Goal: Check status: Check status

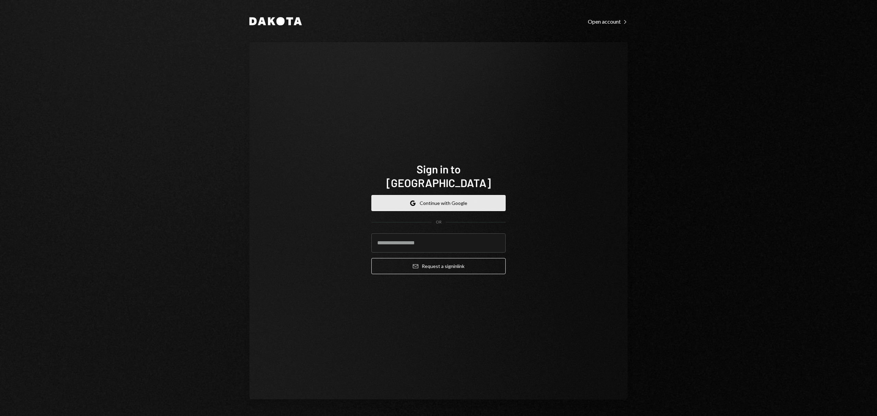
click at [426, 195] on button "Google Continue with Google" at bounding box center [438, 203] width 134 height 16
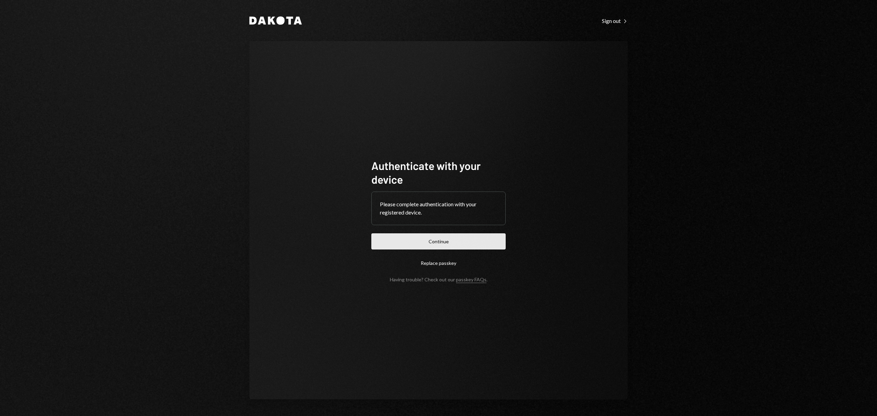
click at [468, 241] on button "Continue" at bounding box center [438, 241] width 134 height 16
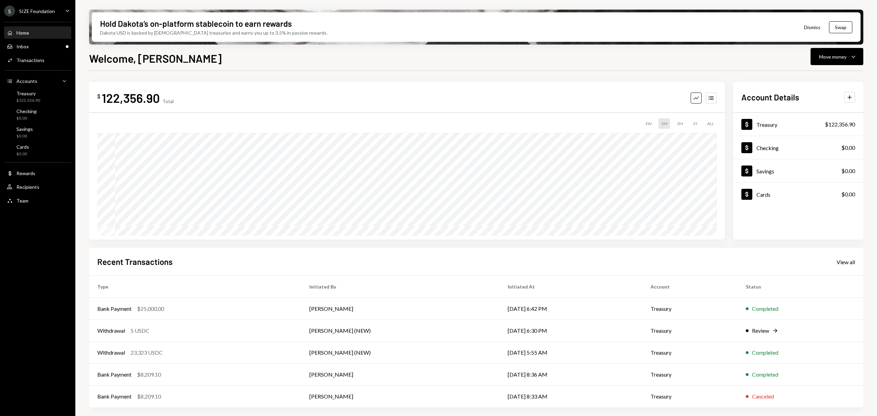
click at [45, 8] on div "S SIZE Foundation" at bounding box center [29, 10] width 51 height 11
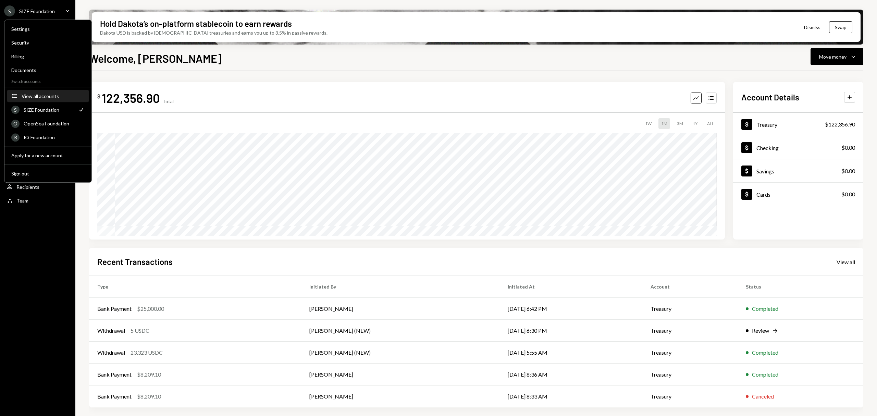
click at [55, 95] on div "View all accounts" at bounding box center [53, 96] width 63 height 6
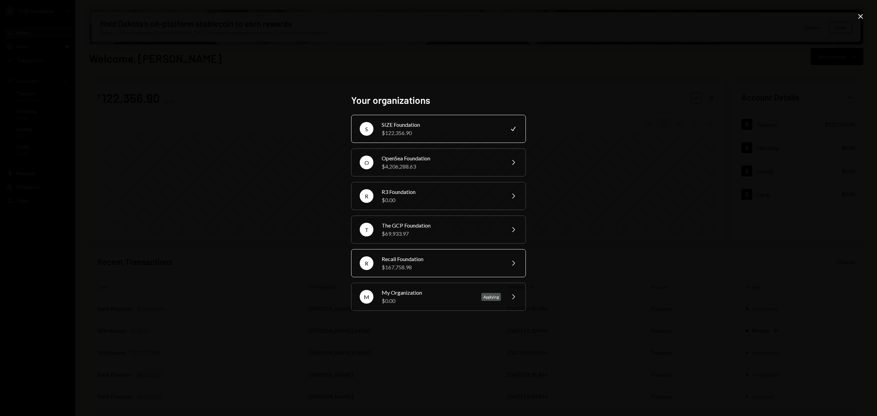
click at [431, 266] on div "$167,758.98" at bounding box center [440, 267] width 119 height 8
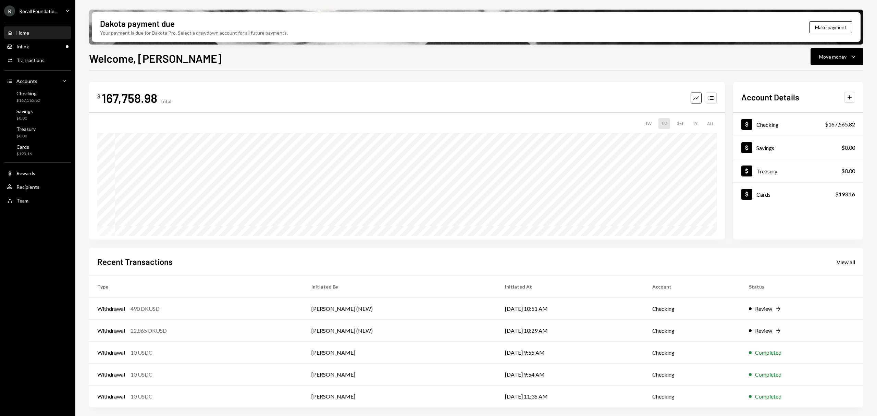
click at [769, 328] on div "Review" at bounding box center [763, 330] width 17 height 8
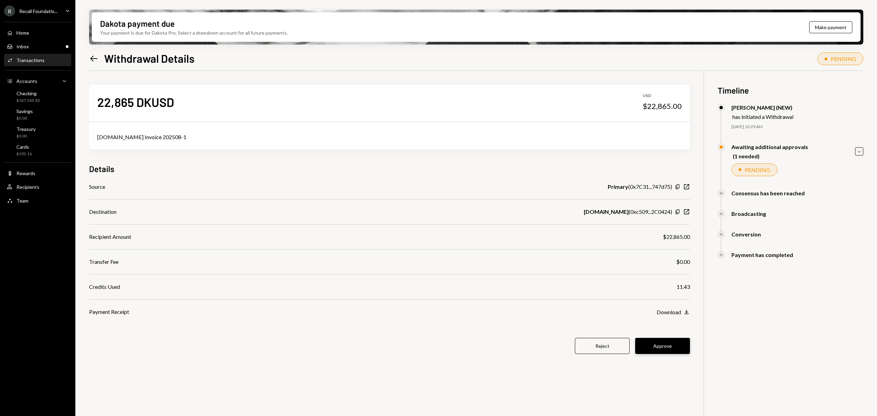
click at [666, 345] on button "Approve" at bounding box center [662, 346] width 55 height 16
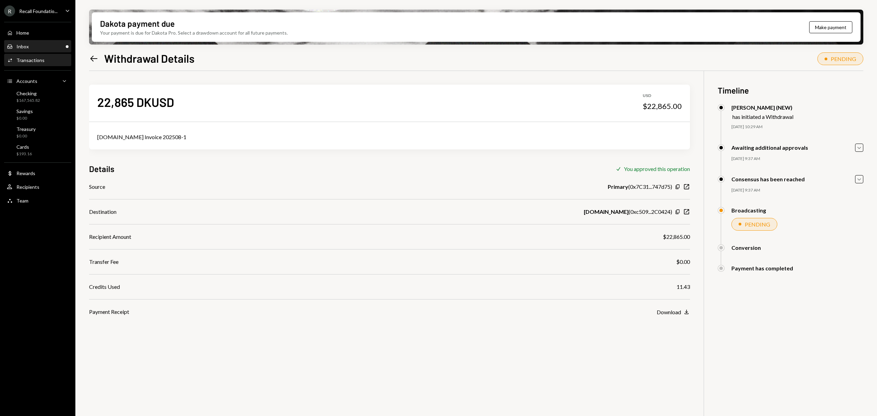
click at [42, 43] on div "Inbox Inbox" at bounding box center [38, 46] width 62 height 6
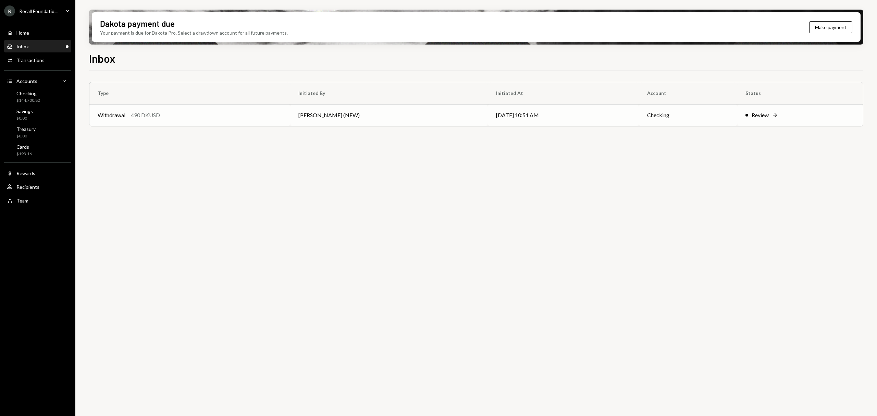
click at [752, 114] on div "Review" at bounding box center [759, 115] width 17 height 8
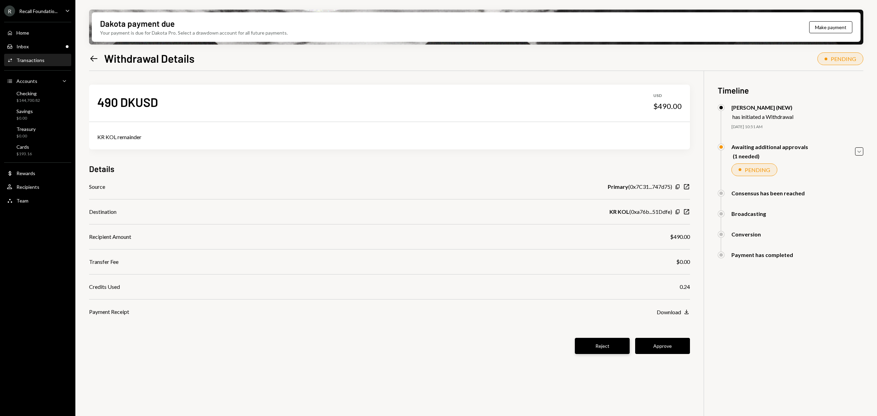
click at [628, 346] on button "Reject" at bounding box center [602, 346] width 55 height 16
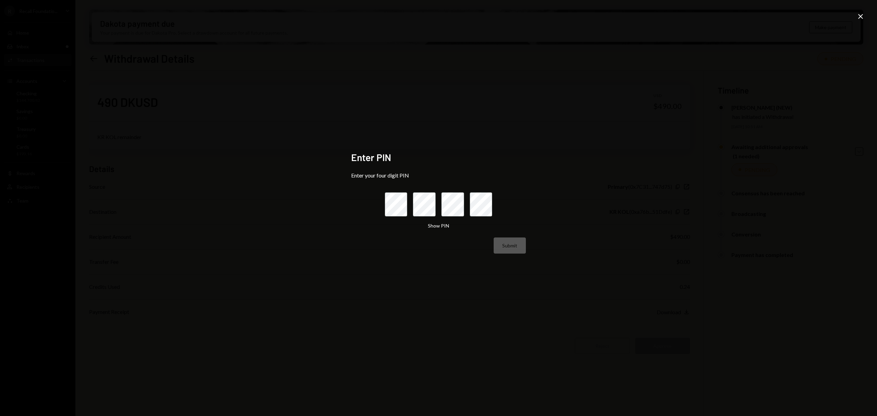
click at [856, 18] on icon "Close" at bounding box center [860, 16] width 8 height 8
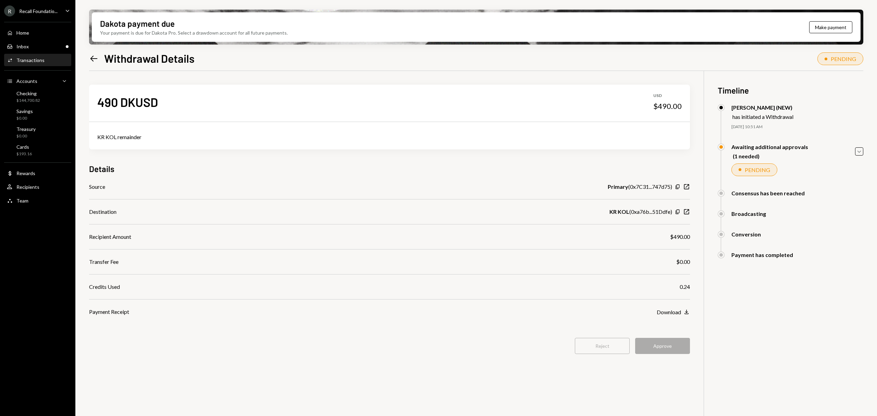
click at [95, 58] on icon "Left Arrow" at bounding box center [94, 59] width 10 height 10
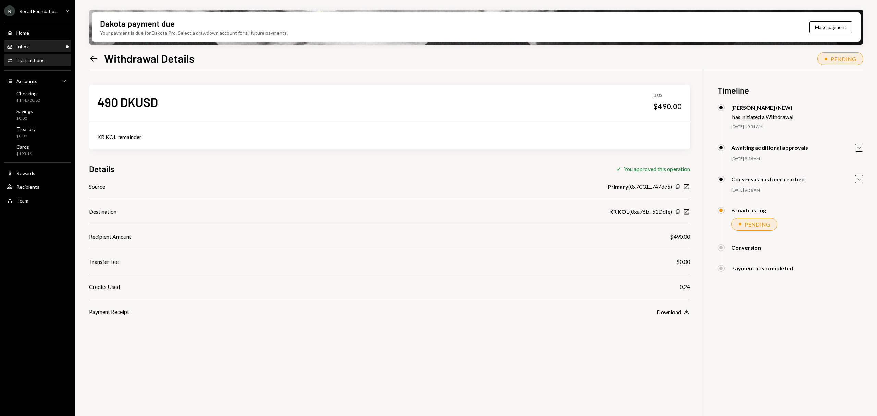
click at [50, 47] on div "Inbox Inbox" at bounding box center [38, 46] width 62 height 6
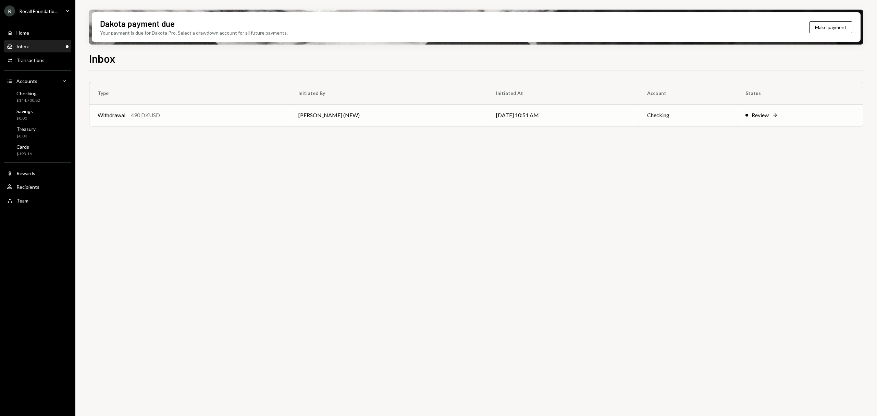
click at [768, 114] on div "Review" at bounding box center [759, 115] width 17 height 8
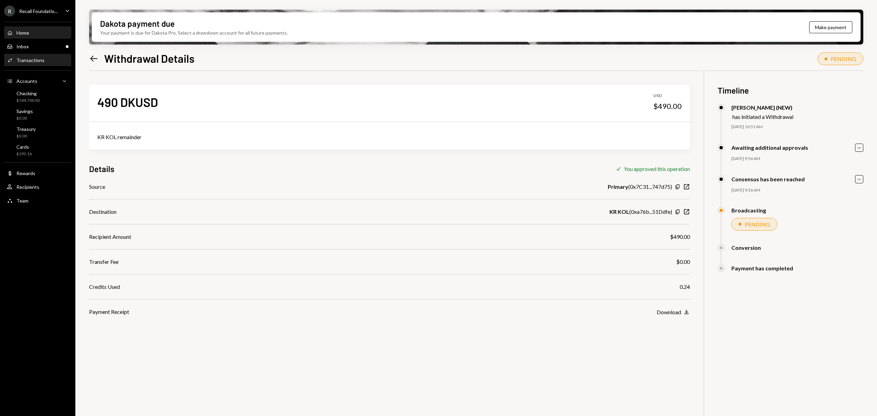
click at [33, 29] on div "Home Home" at bounding box center [38, 33] width 62 height 12
